Goal: Task Accomplishment & Management: Manage account settings

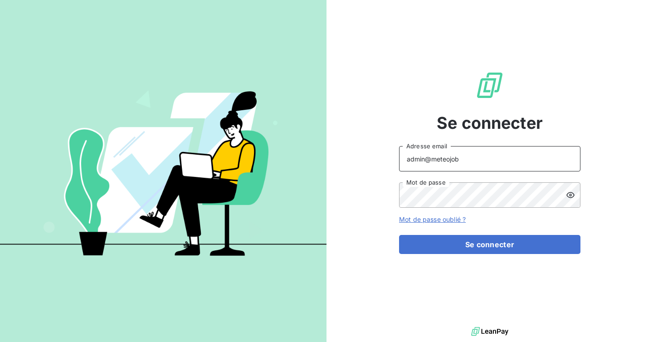
click at [487, 166] on input "admin@meteojob" at bounding box center [489, 158] width 181 height 25
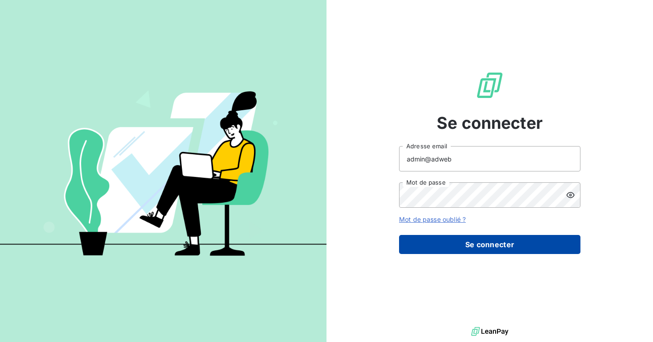
type input "admin@adweb"
click at [486, 236] on button "Se connecter" at bounding box center [489, 244] width 181 height 19
click at [478, 249] on button "Se connecter" at bounding box center [489, 244] width 181 height 19
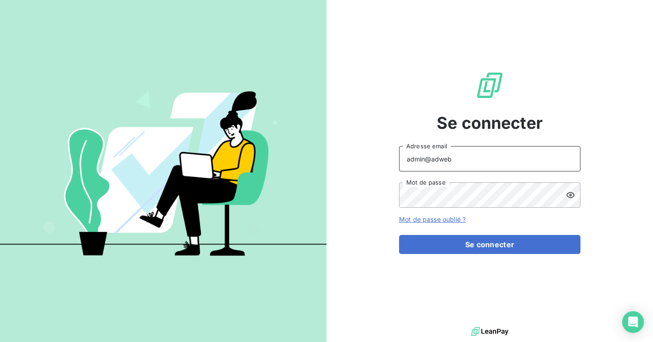
click at [452, 161] on input "admin@adweb" at bounding box center [489, 158] width 181 height 25
click at [570, 196] on icon at bounding box center [570, 194] width 9 height 9
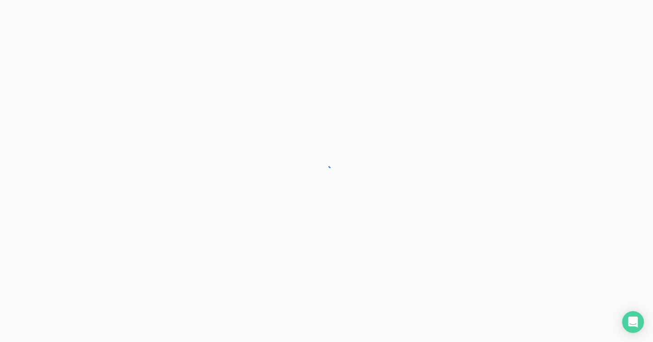
click at [498, 242] on div at bounding box center [326, 171] width 653 height 342
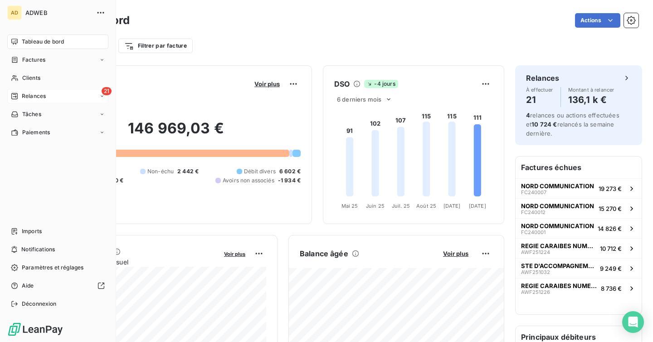
click at [29, 96] on span "Relances" at bounding box center [34, 96] width 24 height 8
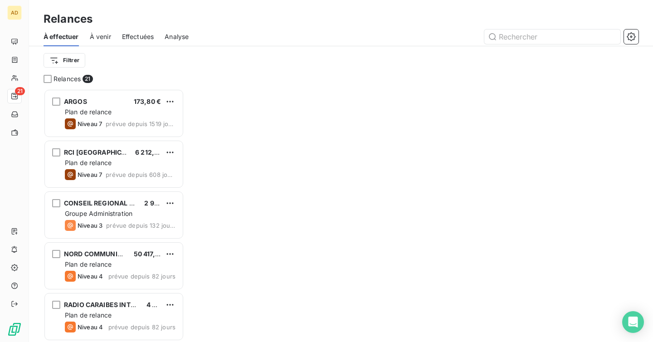
scroll to position [253, 141]
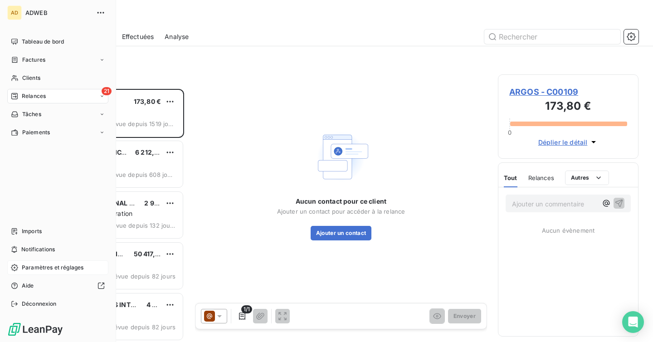
click at [39, 262] on div "Paramètres et réglages" at bounding box center [57, 267] width 101 height 15
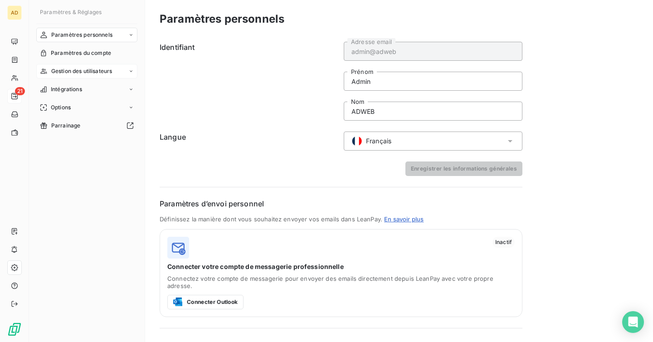
click at [84, 77] on div "Gestion des utilisateurs" at bounding box center [86, 71] width 101 height 15
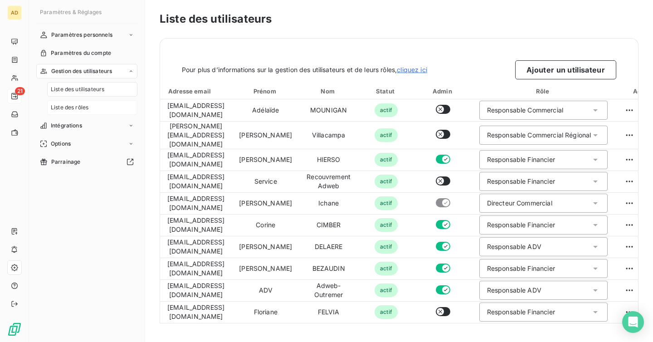
click at [97, 107] on div "Liste des rôles" at bounding box center [92, 107] width 90 height 15
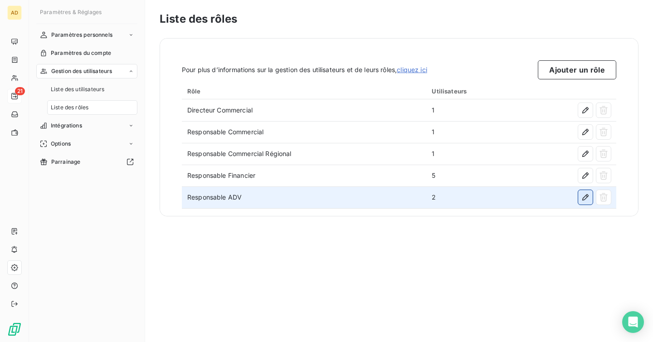
click at [585, 199] on icon "button" at bounding box center [585, 197] width 6 height 6
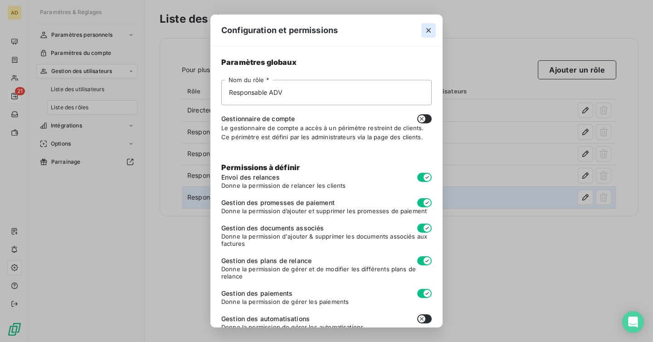
click at [434, 29] on button "button" at bounding box center [428, 30] width 15 height 15
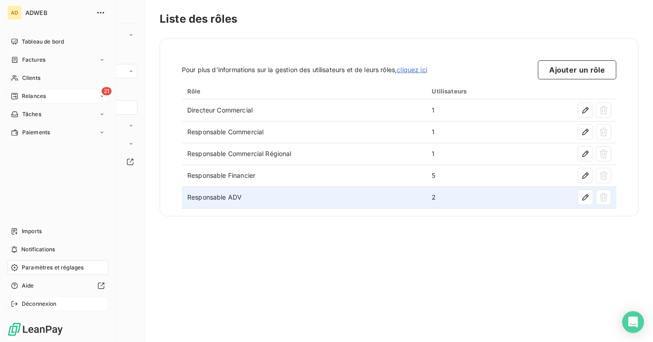
click at [41, 308] on div "Déconnexion" at bounding box center [57, 304] width 101 height 15
